Goal: Navigation & Orientation: Go to known website

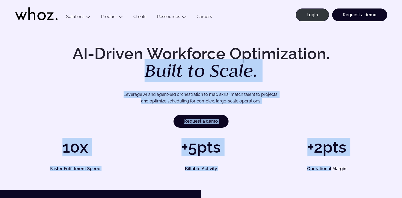
drag, startPoint x: 331, startPoint y: 162, endPoint x: 129, endPoint y: 70, distance: 221.8
click at [129, 70] on div "AI-Driven Workforce Optimization. Built to Scale. Leverage AI and agent-led orc…" at bounding box center [201, 108] width 381 height 125
click at [309, 14] on link "Login" at bounding box center [312, 14] width 33 height 13
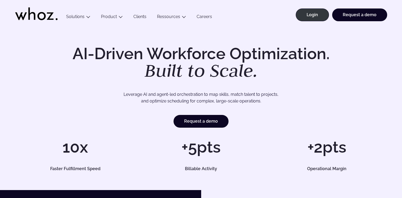
click at [214, 41] on div "AI-Driven Workforce Optimization. Built to Scale. Leverage AI and agent-led orc…" at bounding box center [201, 109] width 402 height 164
click at [312, 20] on link "Login" at bounding box center [312, 14] width 33 height 13
